Goal: Information Seeking & Learning: Learn about a topic

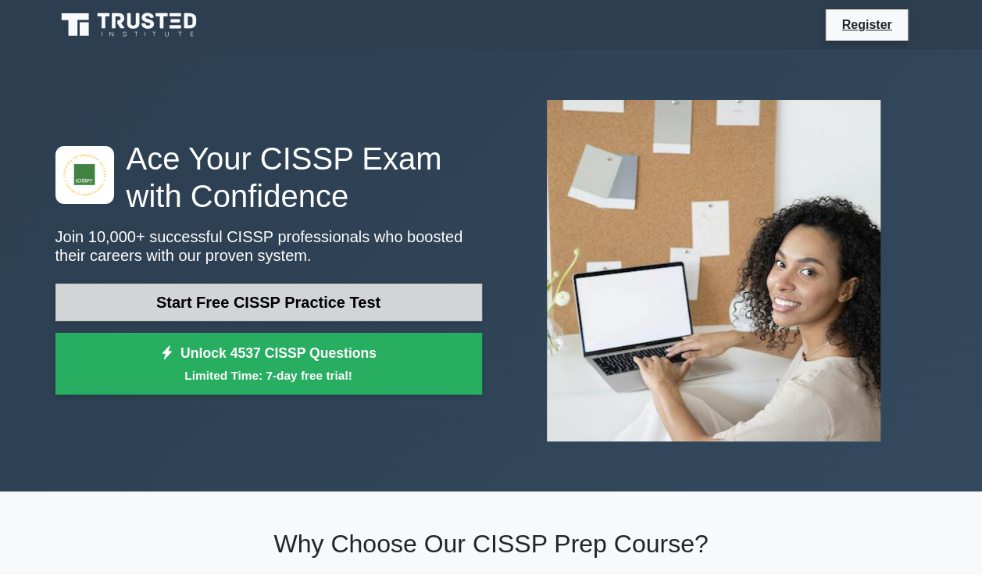
click at [261, 301] on link "Start Free CISSP Practice Test" at bounding box center [268, 302] width 426 height 37
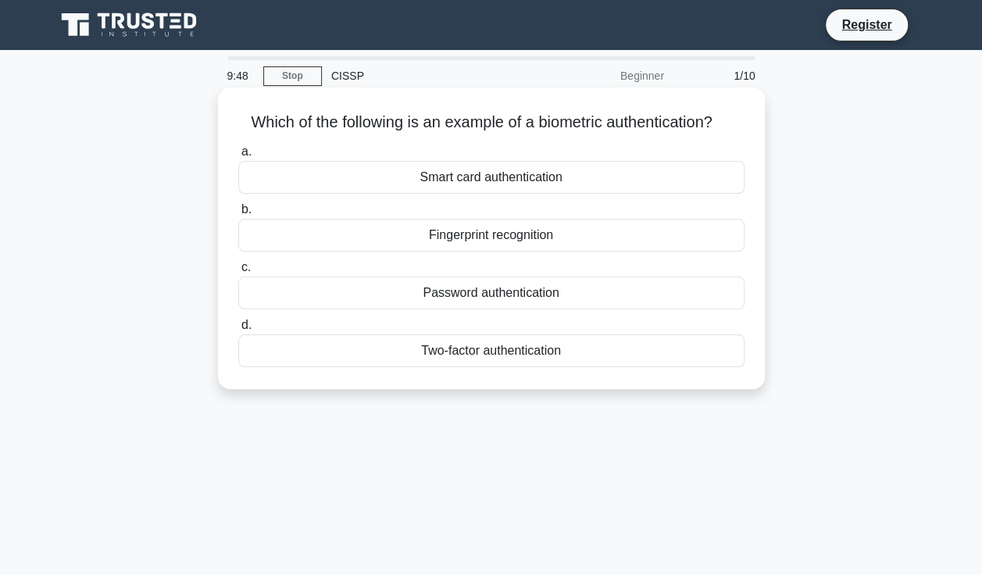
click at [359, 178] on div "Smart card authentication" at bounding box center [491, 177] width 506 height 33
click at [238, 157] on input "a. Smart card authentication" at bounding box center [238, 152] width 0 height 10
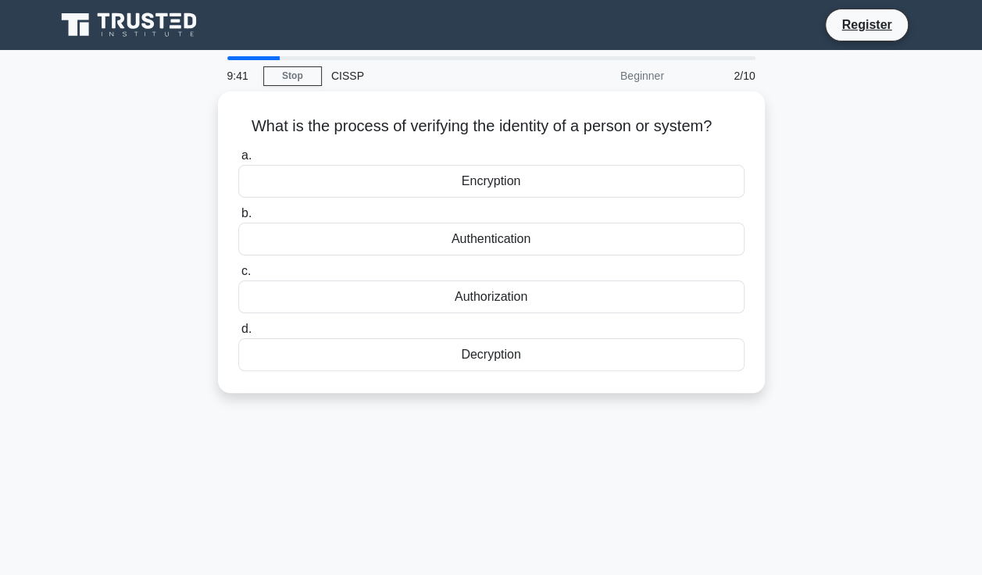
click at [359, 178] on div "Encryption" at bounding box center [491, 181] width 506 height 33
click at [238, 161] on input "a. Encryption" at bounding box center [238, 156] width 0 height 10
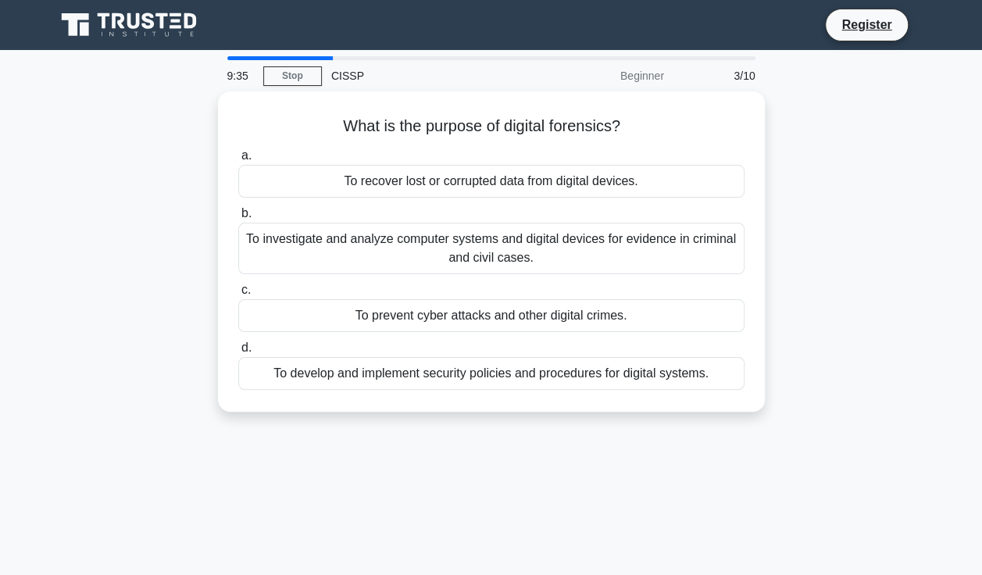
click at [359, 178] on div "To recover lost or corrupted data from digital devices." at bounding box center [491, 181] width 506 height 33
click at [238, 161] on input "a. To recover lost or corrupted data from digital devices." at bounding box center [238, 156] width 0 height 10
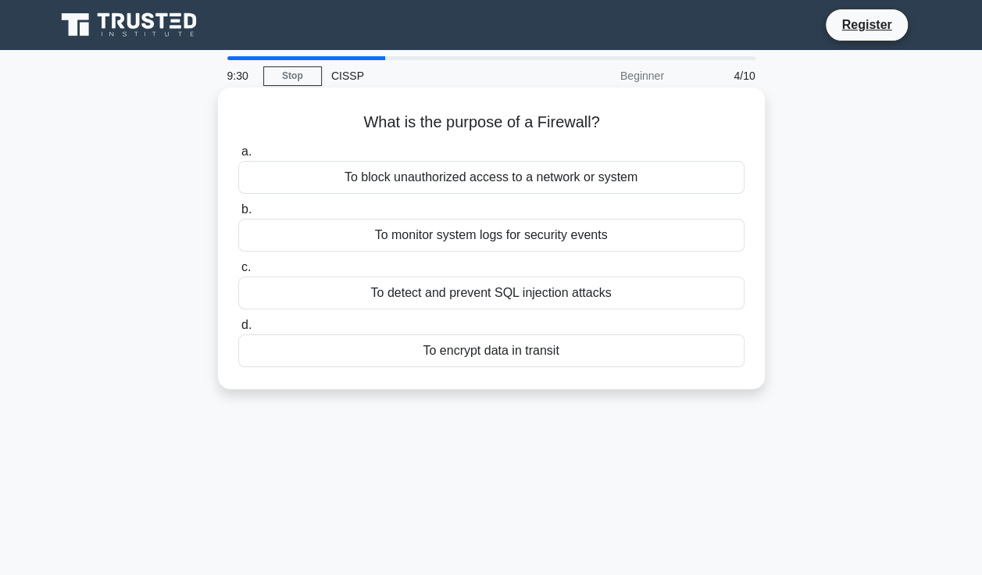
click at [387, 231] on div "To monitor system logs for security events" at bounding box center [491, 235] width 506 height 33
click at [238, 215] on input "b. To monitor system logs for security events" at bounding box center [238, 210] width 0 height 10
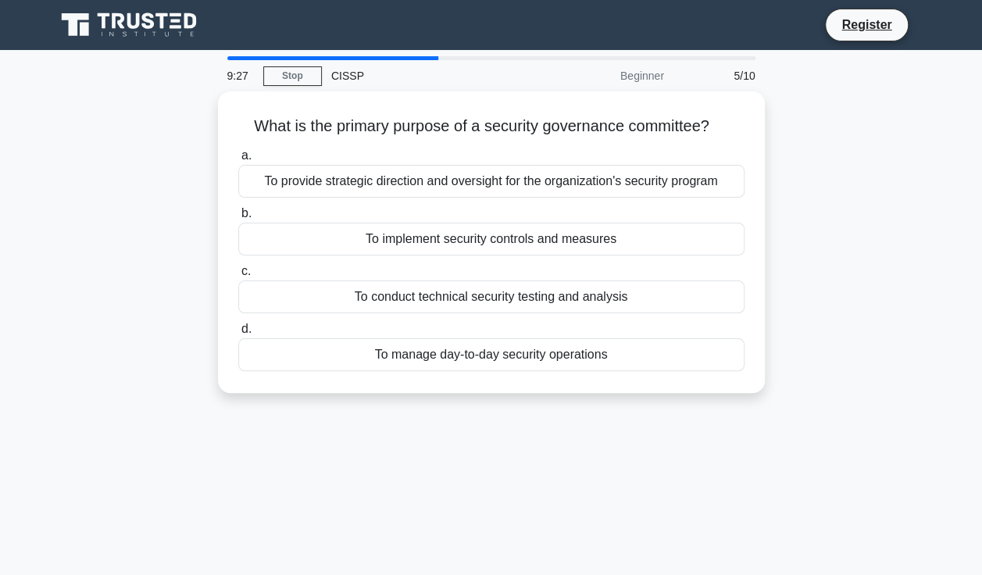
click at [387, 231] on div "To implement security controls and measures" at bounding box center [491, 239] width 506 height 33
click at [238, 219] on input "b. To implement security controls and measures" at bounding box center [238, 214] width 0 height 10
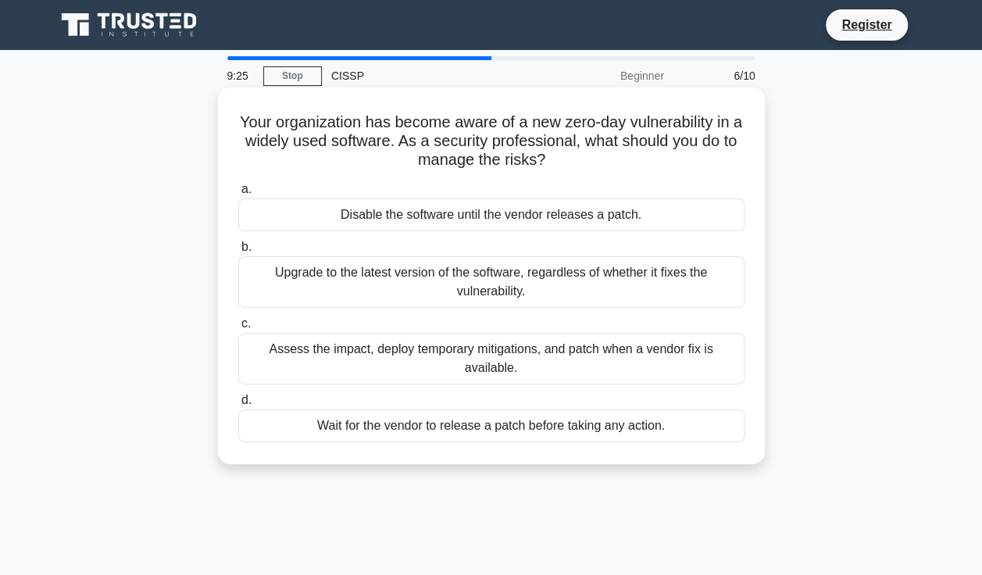
click at [402, 266] on div "Upgrade to the latest version of the software, regardless of whether it fixes t…" at bounding box center [491, 282] width 506 height 52
click at [238, 252] on input "b. Upgrade to the latest version of the software, regardless of whether it fixe…" at bounding box center [238, 247] width 0 height 10
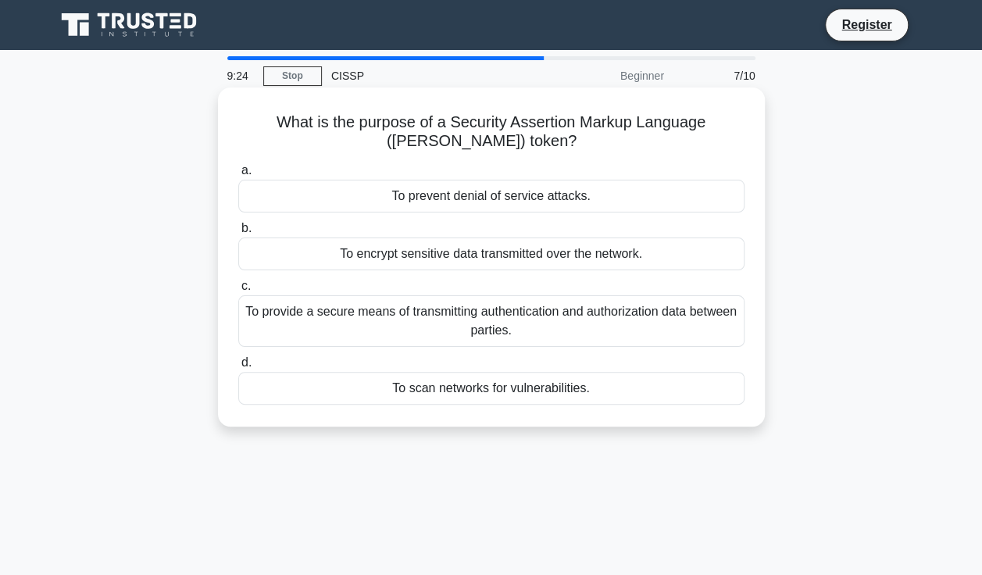
click at [415, 321] on div "To provide a secure means of transmitting authentication and authorization data…" at bounding box center [491, 321] width 506 height 52
click at [238, 291] on input "c. To provide a secure means of transmitting authentication and authorization d…" at bounding box center [238, 286] width 0 height 10
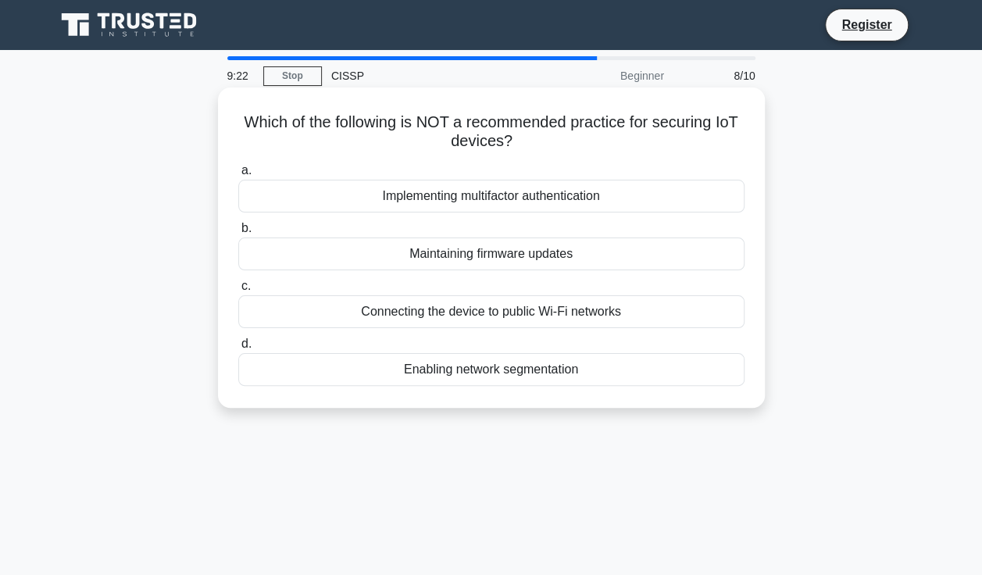
click at [442, 373] on div "Enabling network segmentation" at bounding box center [491, 369] width 506 height 33
click at [238, 349] on input "d. Enabling network segmentation" at bounding box center [238, 344] width 0 height 10
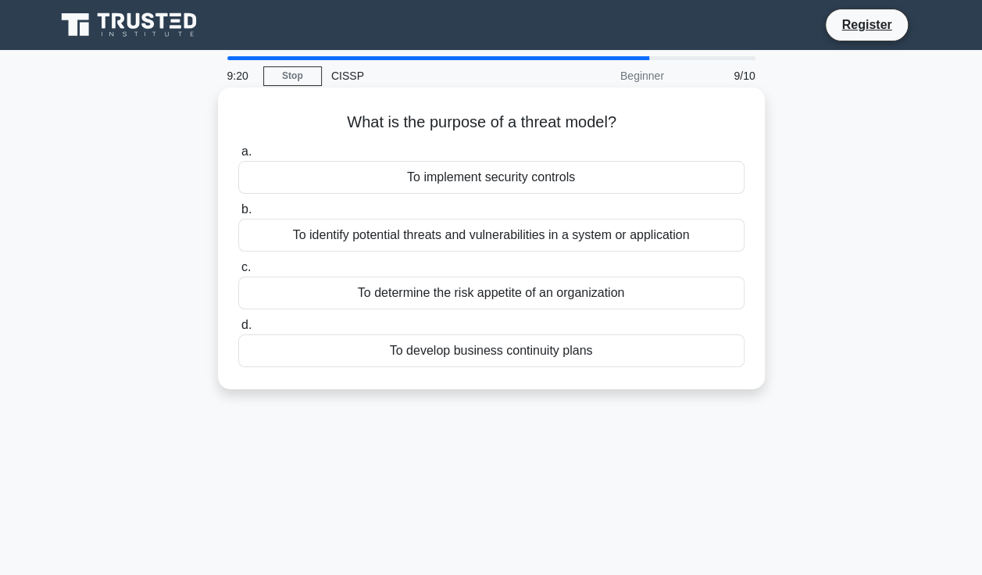
click at [515, 183] on div "To implement security controls" at bounding box center [491, 177] width 506 height 33
click at [238, 157] on input "a. To implement security controls" at bounding box center [238, 152] width 0 height 10
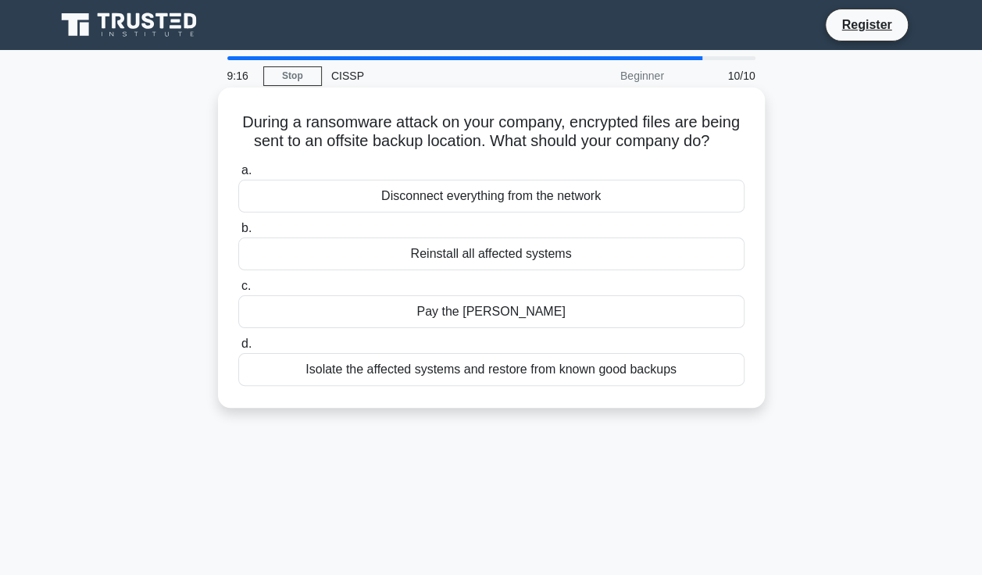
click at [491, 325] on div "Pay the ransom" at bounding box center [491, 311] width 506 height 33
click at [238, 291] on input "c. Pay the ransom" at bounding box center [238, 286] width 0 height 10
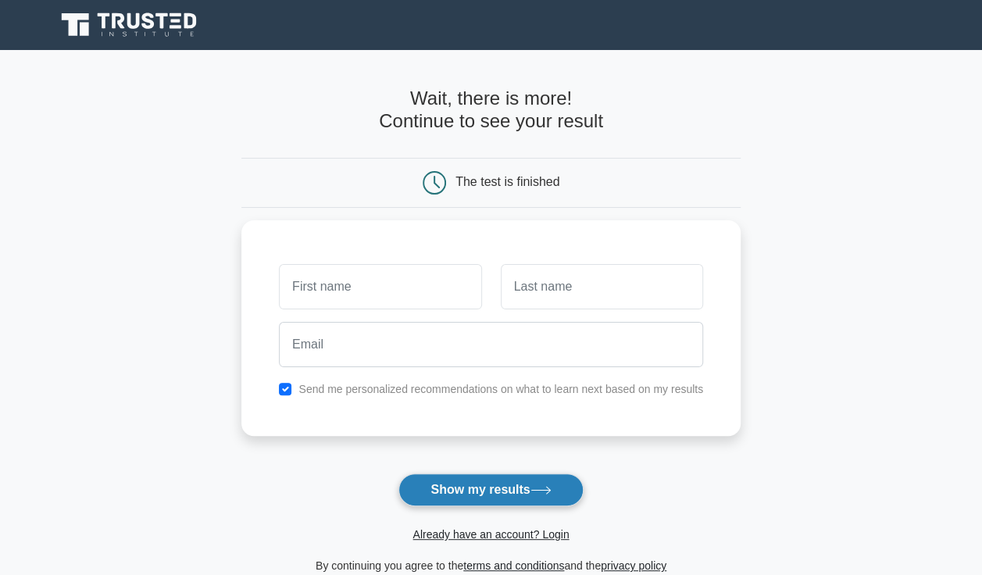
click at [448, 487] on button "Show my results" at bounding box center [490, 489] width 184 height 33
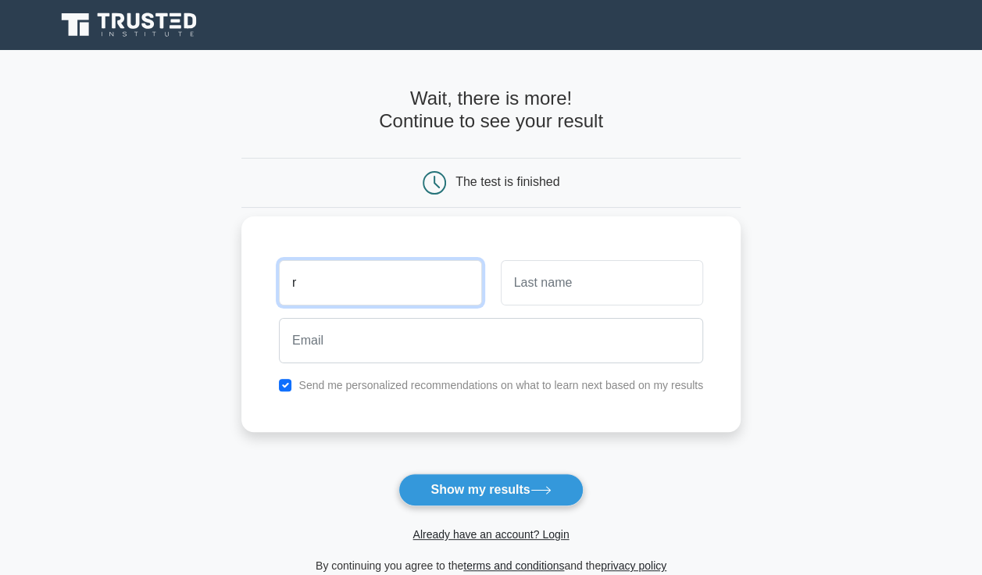
type input "r"
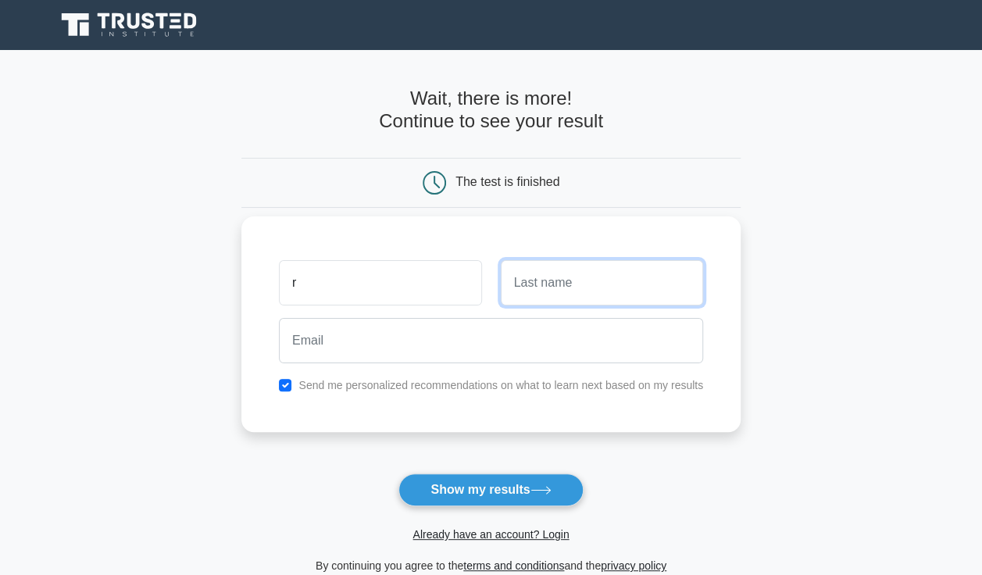
click at [541, 291] on input "text" at bounding box center [602, 282] width 202 height 45
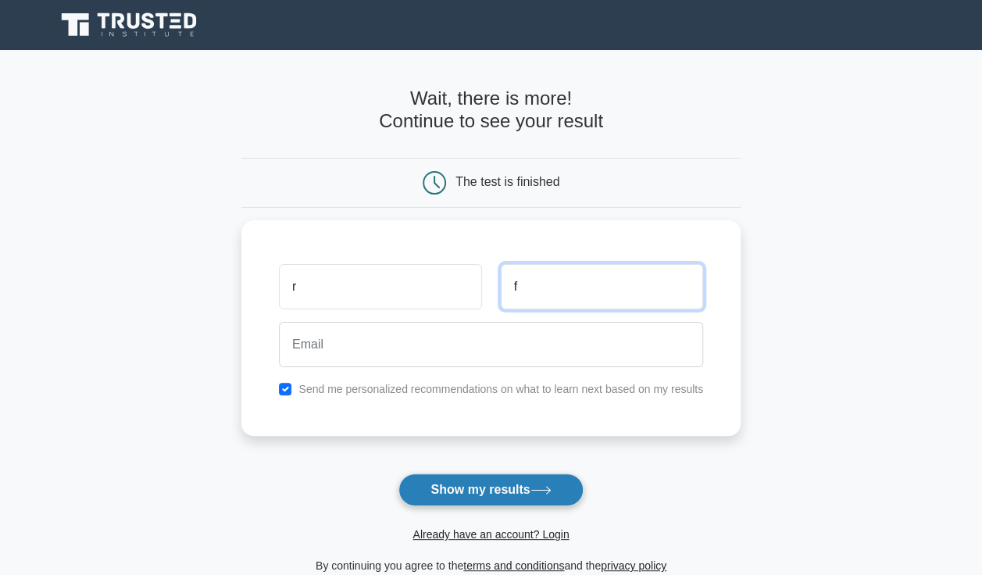
type input "f"
click at [489, 480] on button "Show my results" at bounding box center [490, 489] width 184 height 33
